Goal: Find specific page/section: Find specific page/section

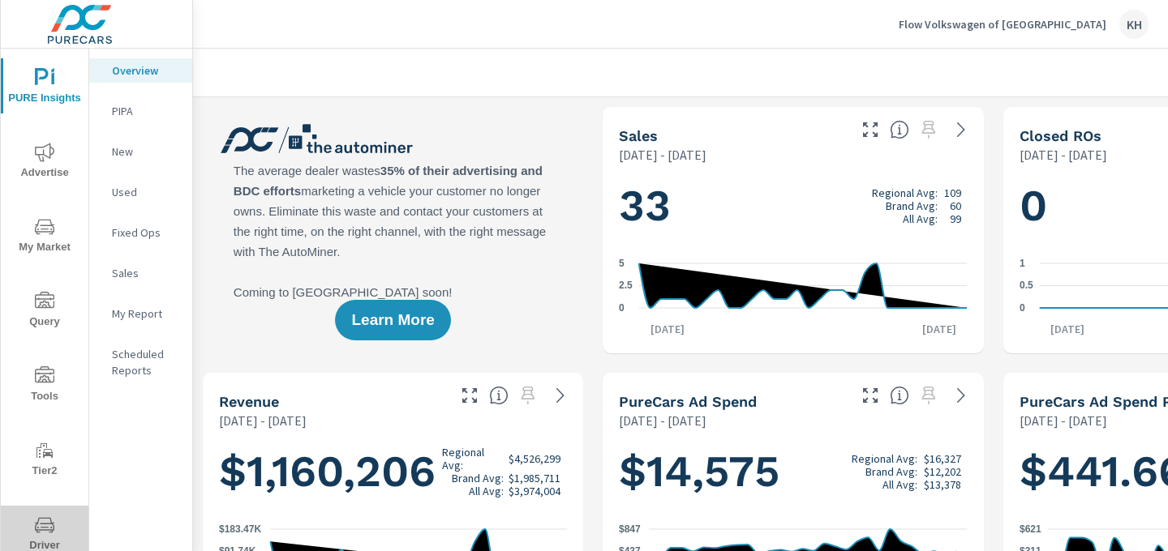
click at [52, 541] on span "Driver" at bounding box center [45, 536] width 78 height 40
